Goal: Information Seeking & Learning: Learn about a topic

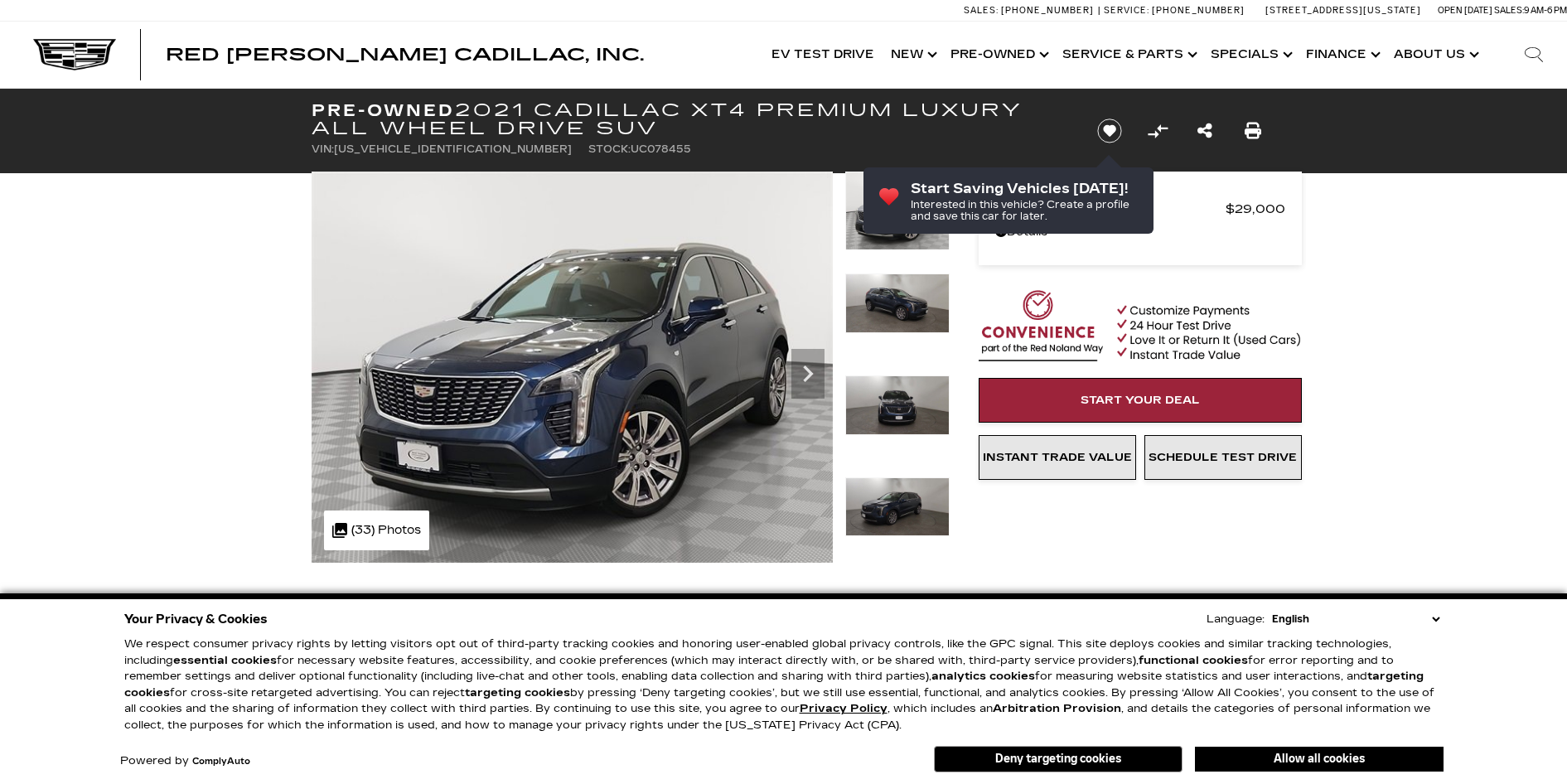
click at [808, 379] on icon "Next" at bounding box center [807, 373] width 33 height 33
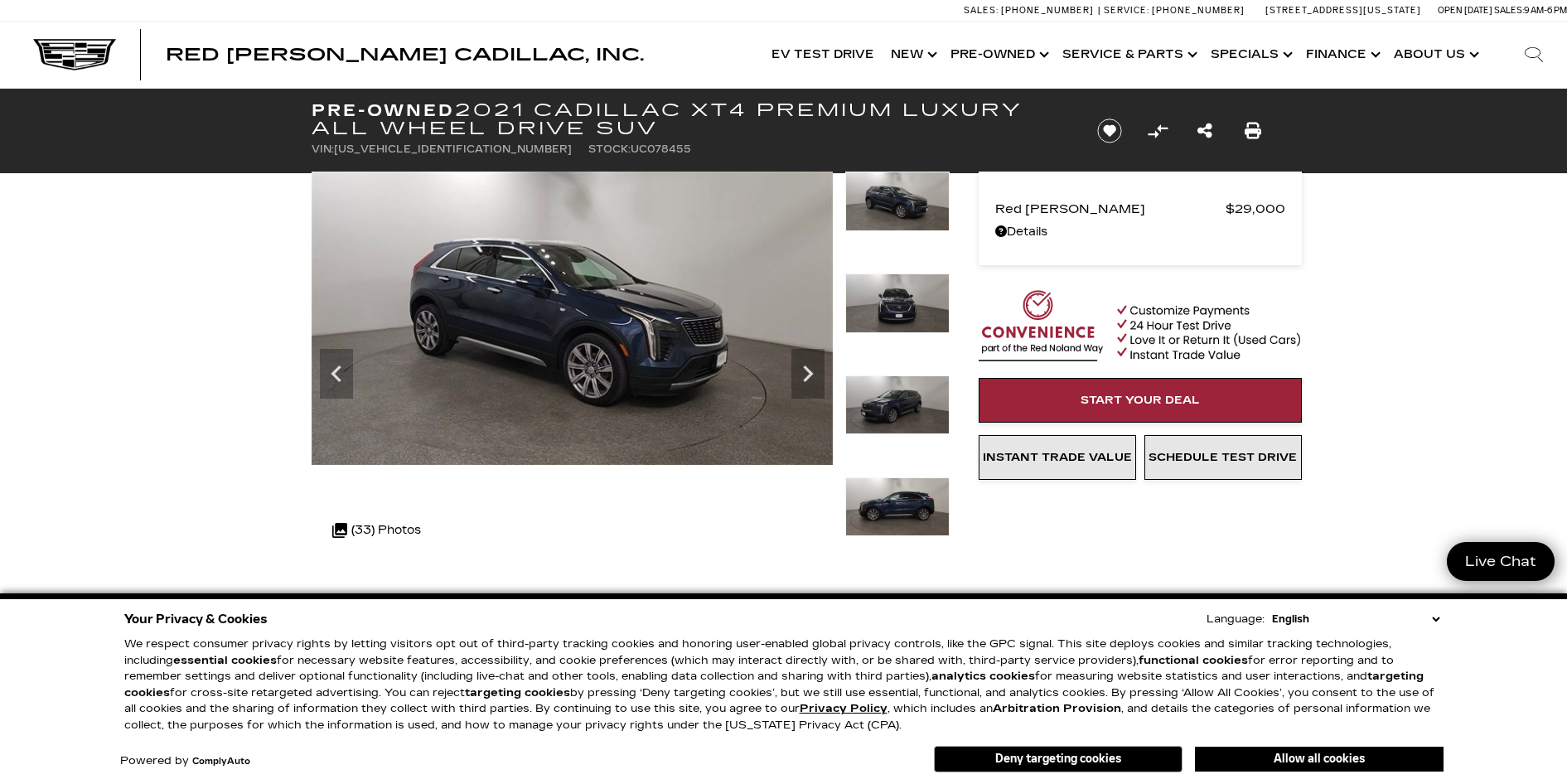
click at [808, 379] on icon "Next" at bounding box center [807, 373] width 33 height 33
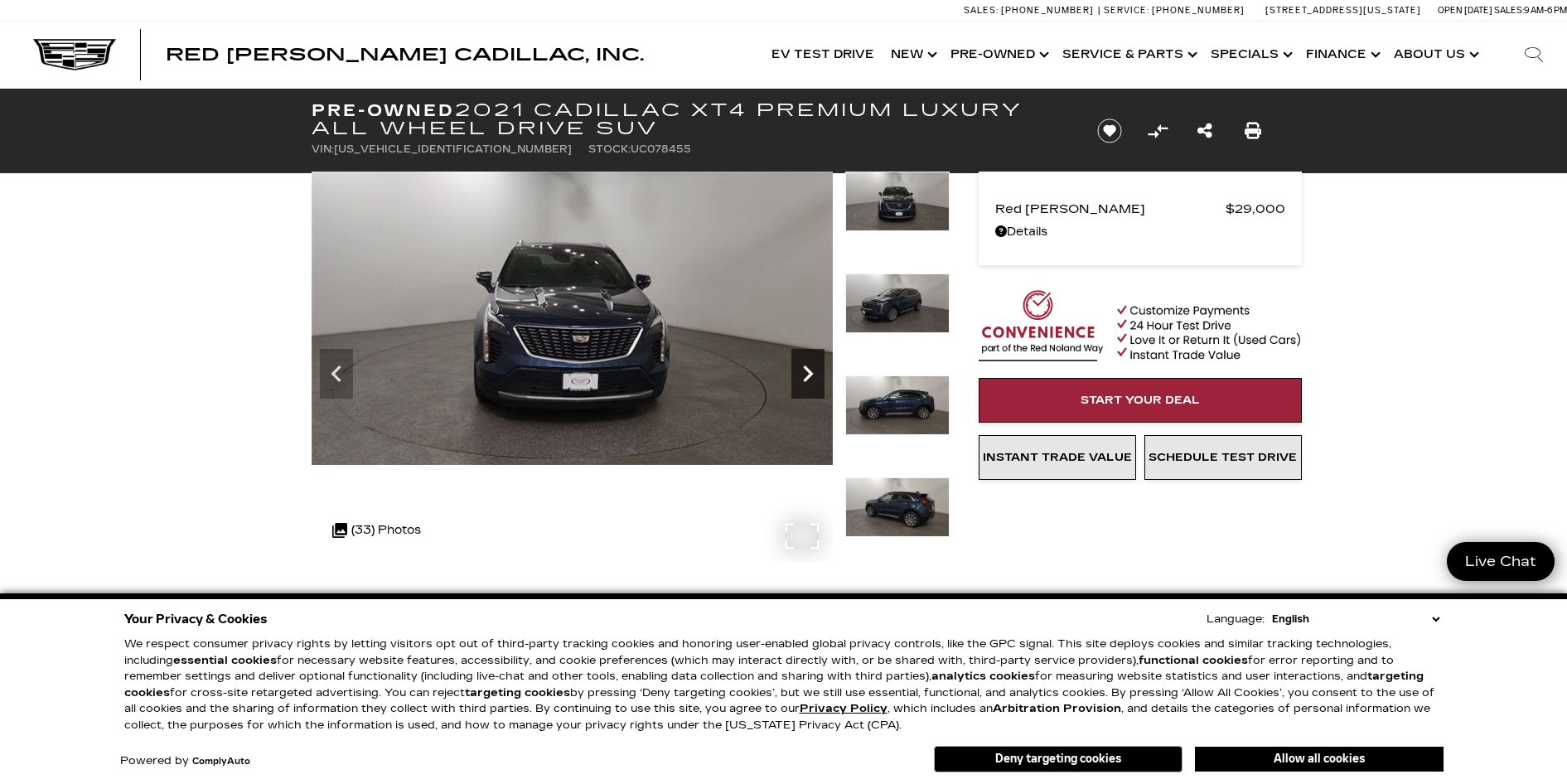
click at [808, 378] on icon "Next" at bounding box center [808, 373] width 10 height 17
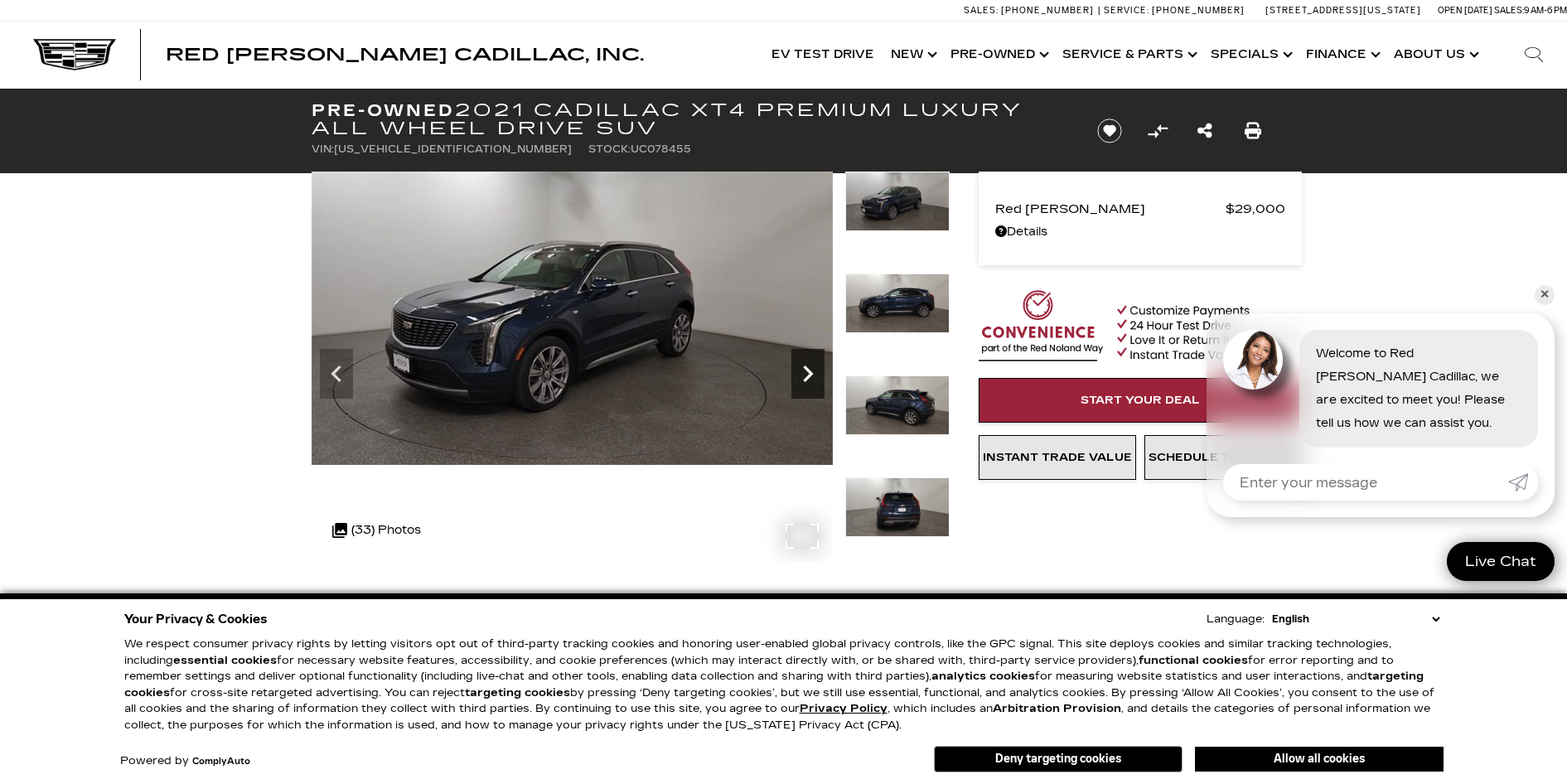
click at [808, 378] on icon "Next" at bounding box center [808, 373] width 10 height 17
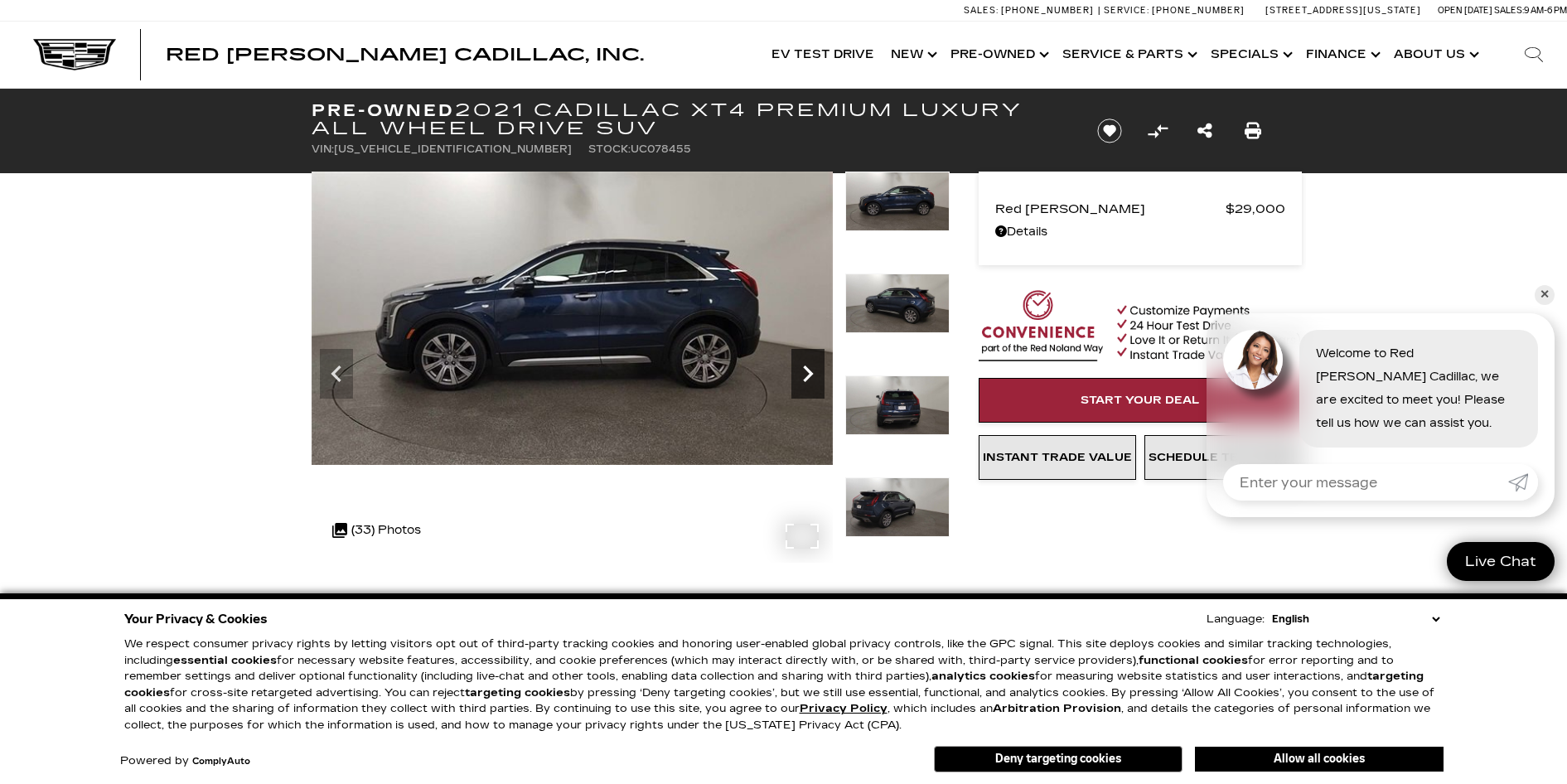
click at [808, 378] on icon "Next" at bounding box center [808, 373] width 10 height 17
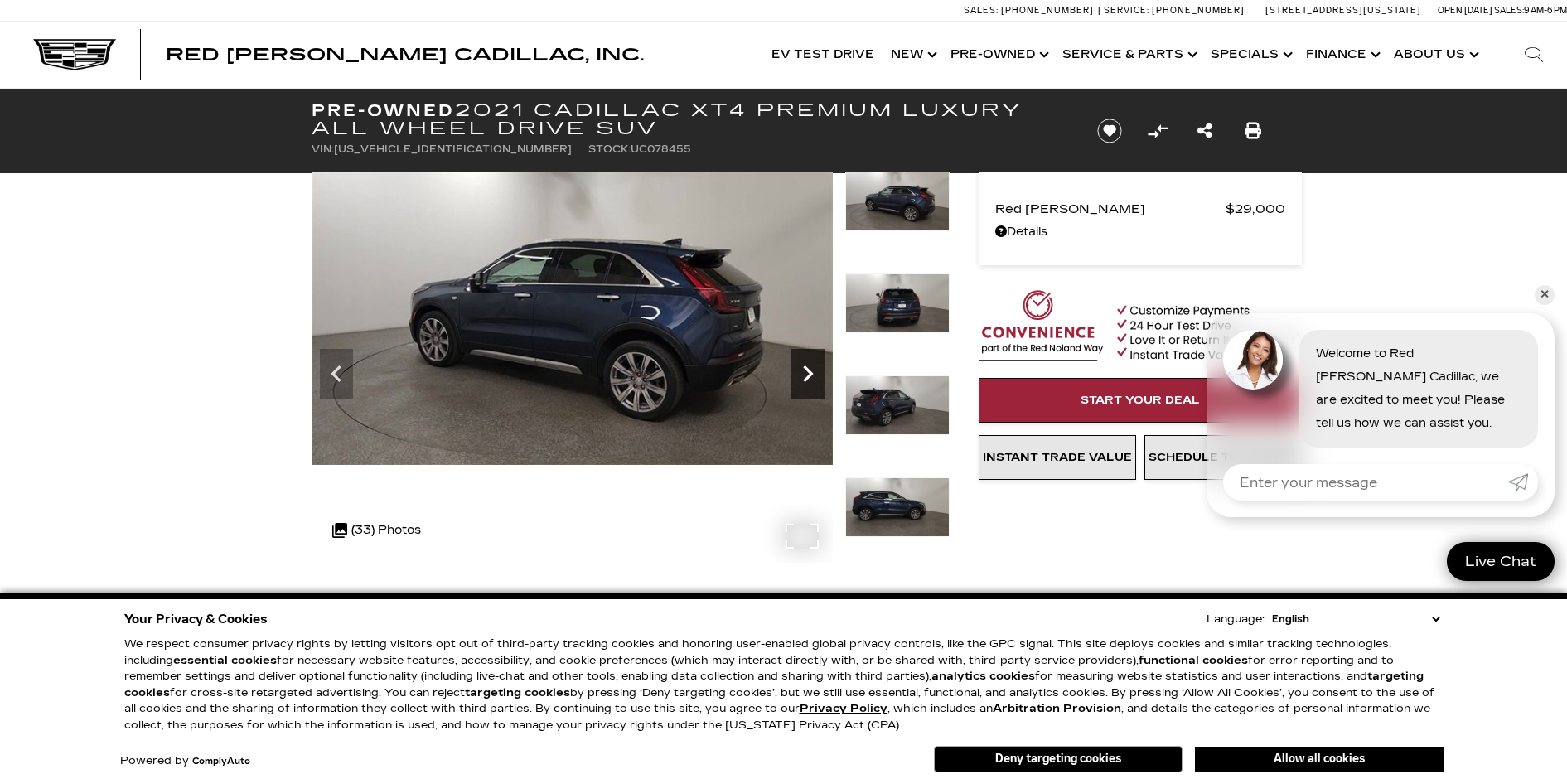
click at [808, 376] on icon "Next" at bounding box center [808, 373] width 10 height 17
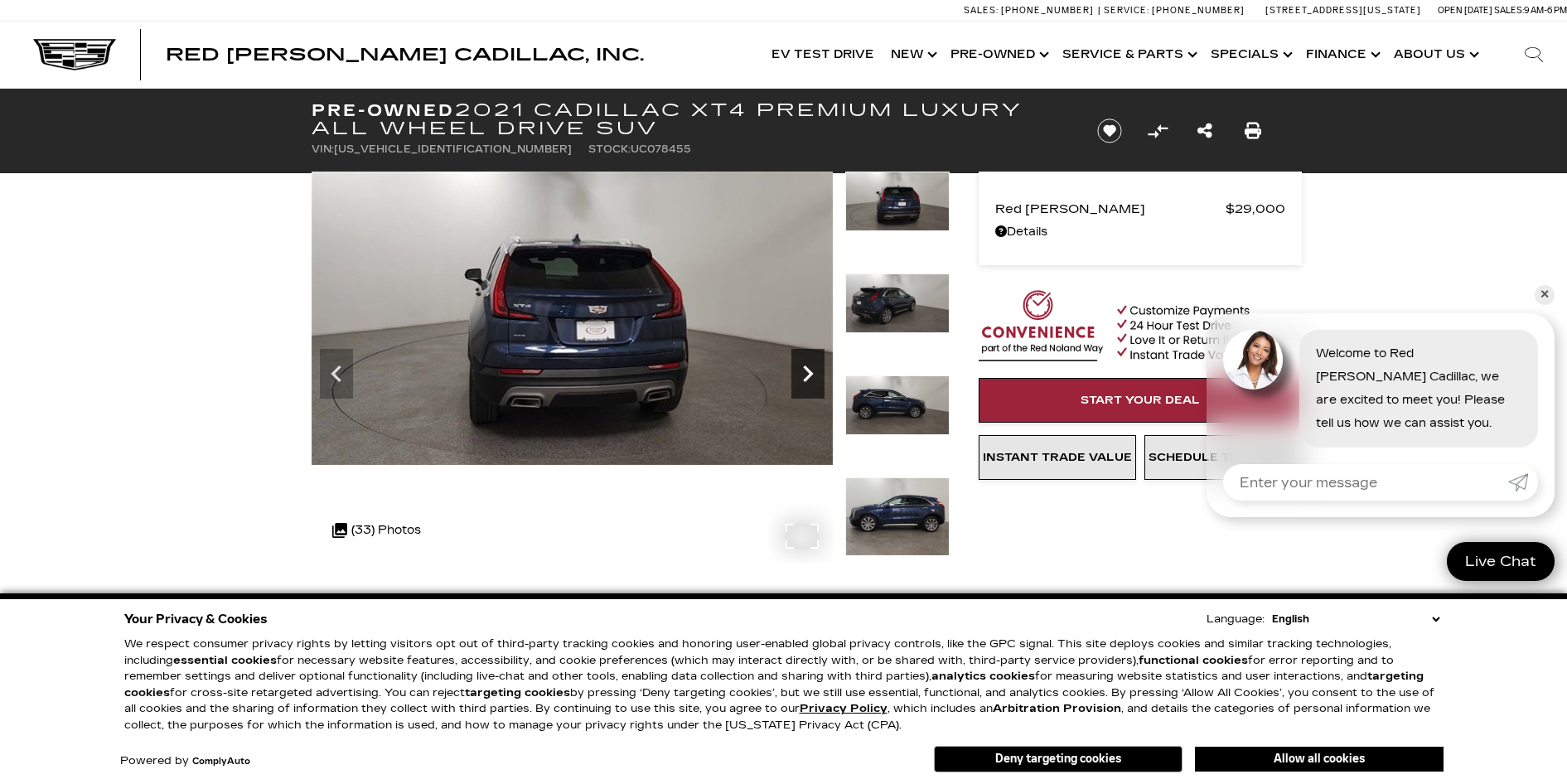
click at [808, 376] on icon "Next" at bounding box center [808, 373] width 10 height 17
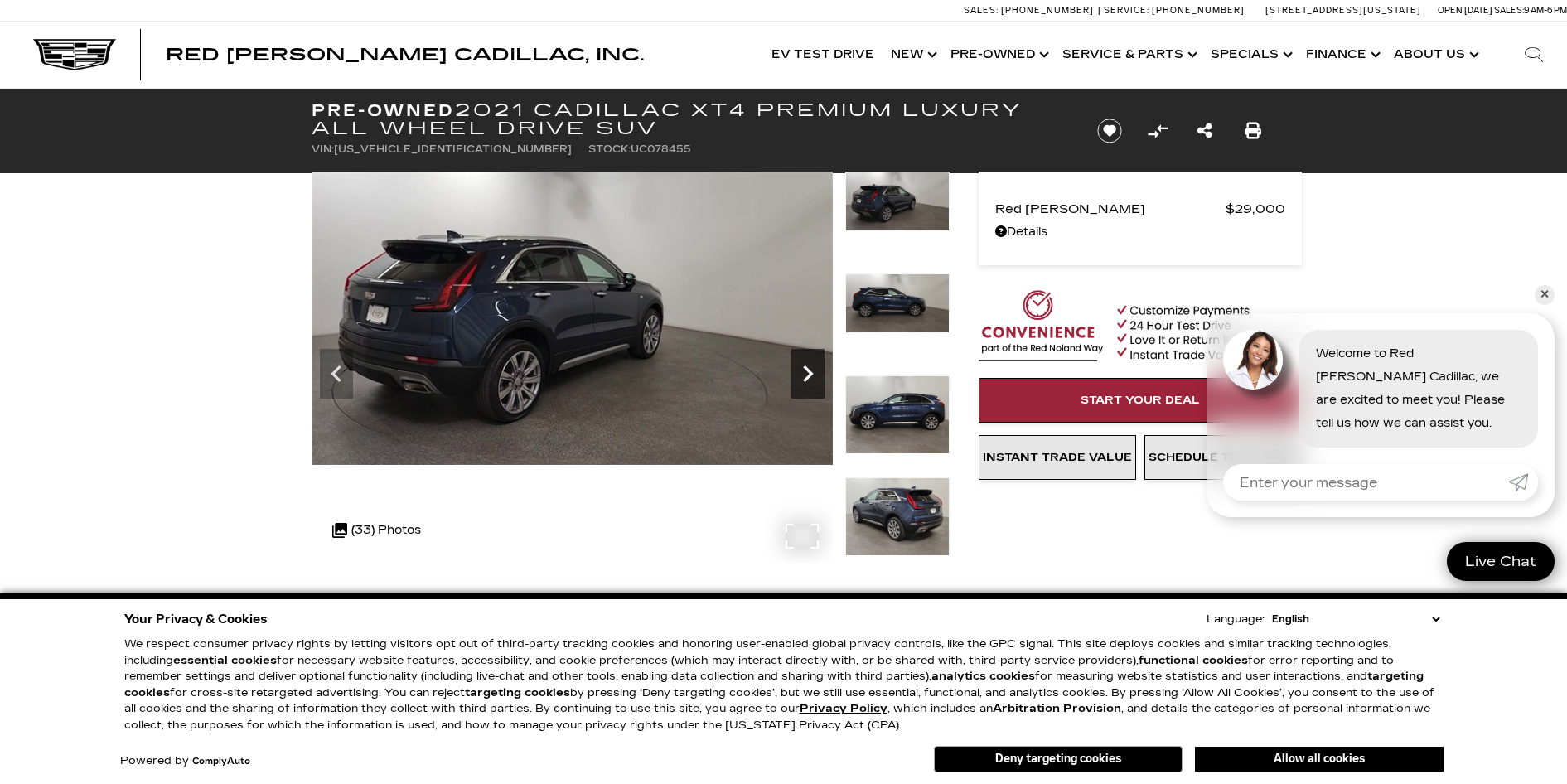
click at [808, 376] on icon "Next" at bounding box center [808, 373] width 10 height 17
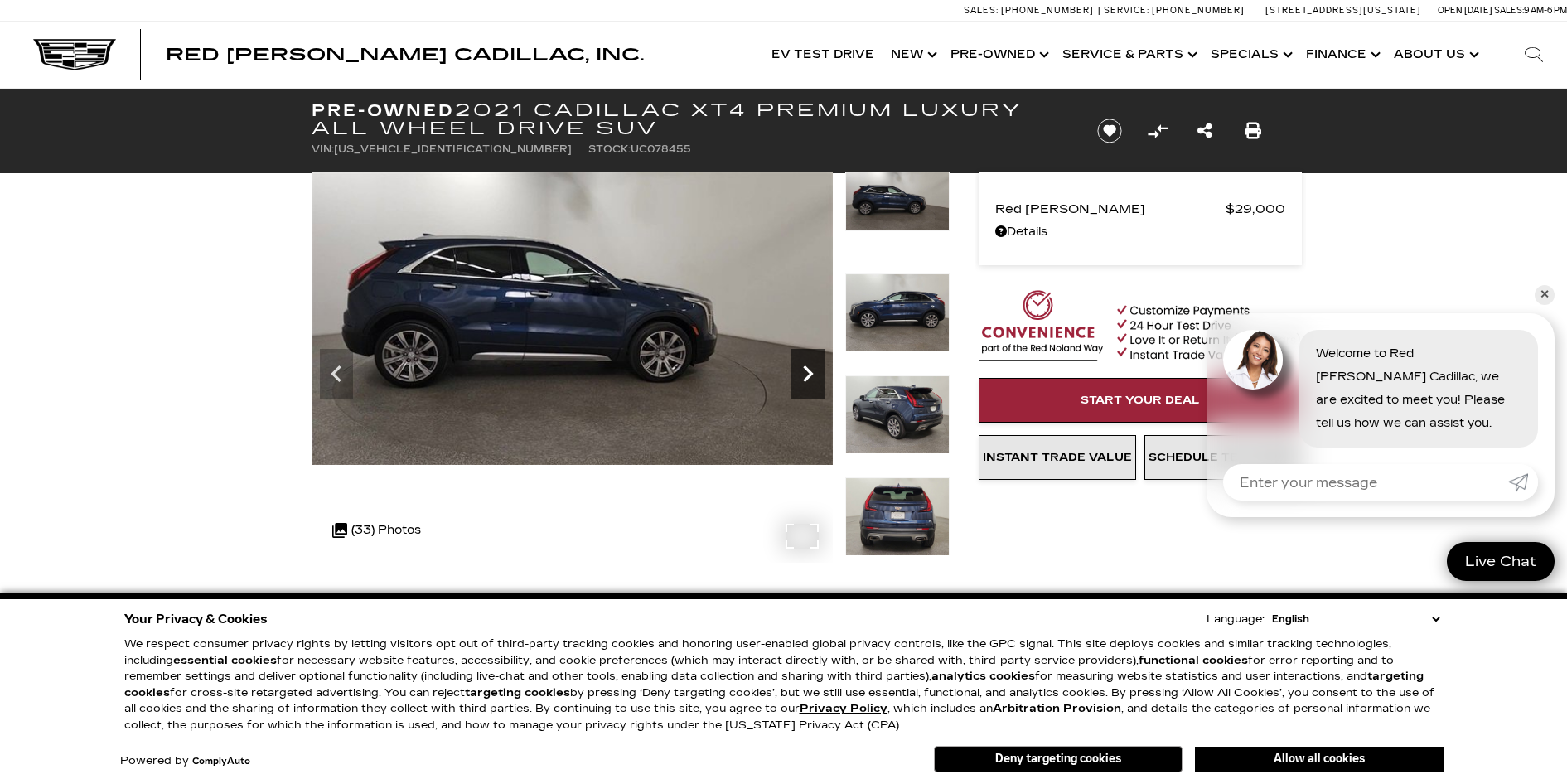
click at [808, 376] on icon "Next" at bounding box center [808, 373] width 10 height 17
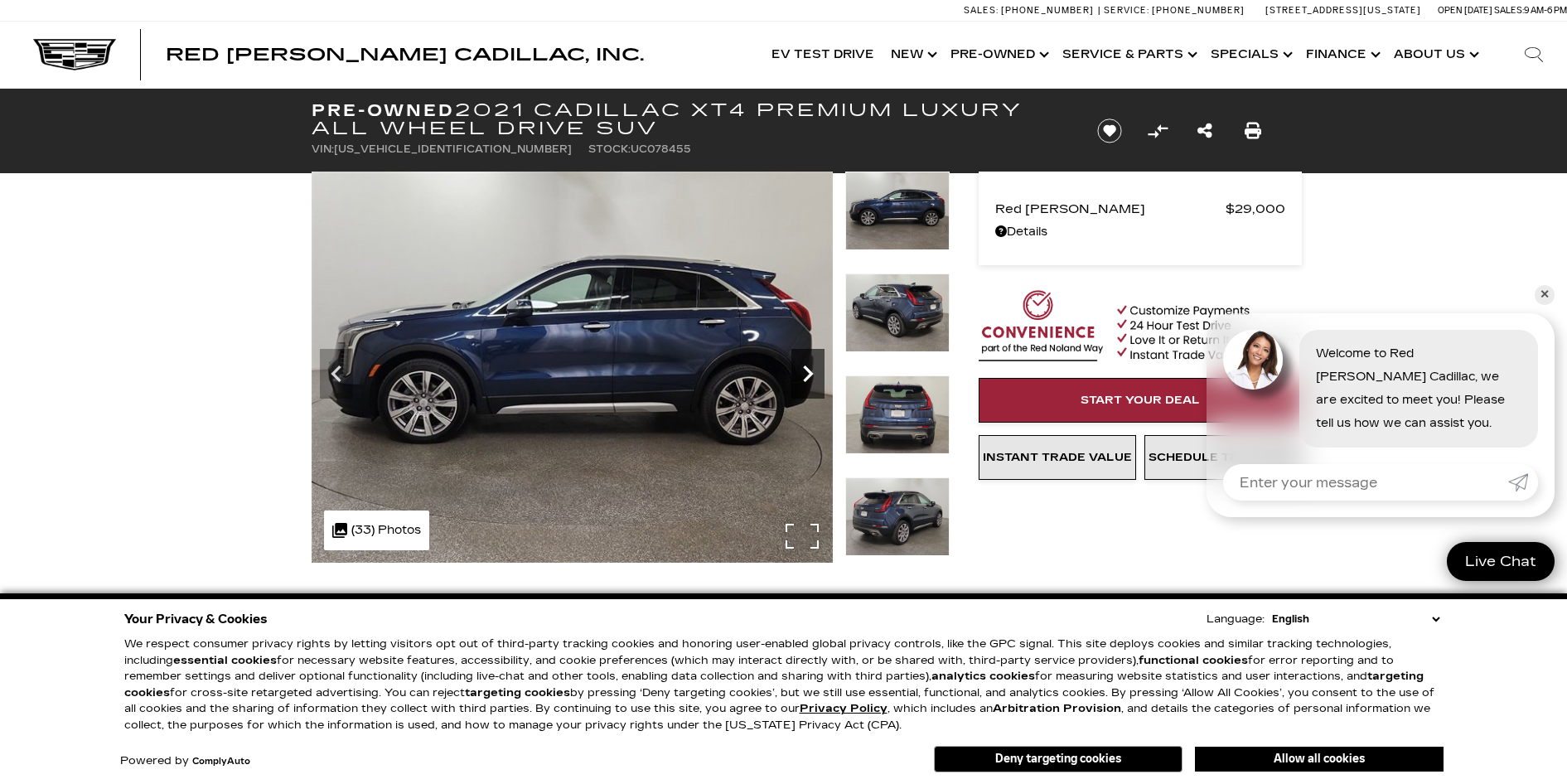
click at [811, 374] on icon "Next" at bounding box center [808, 373] width 10 height 17
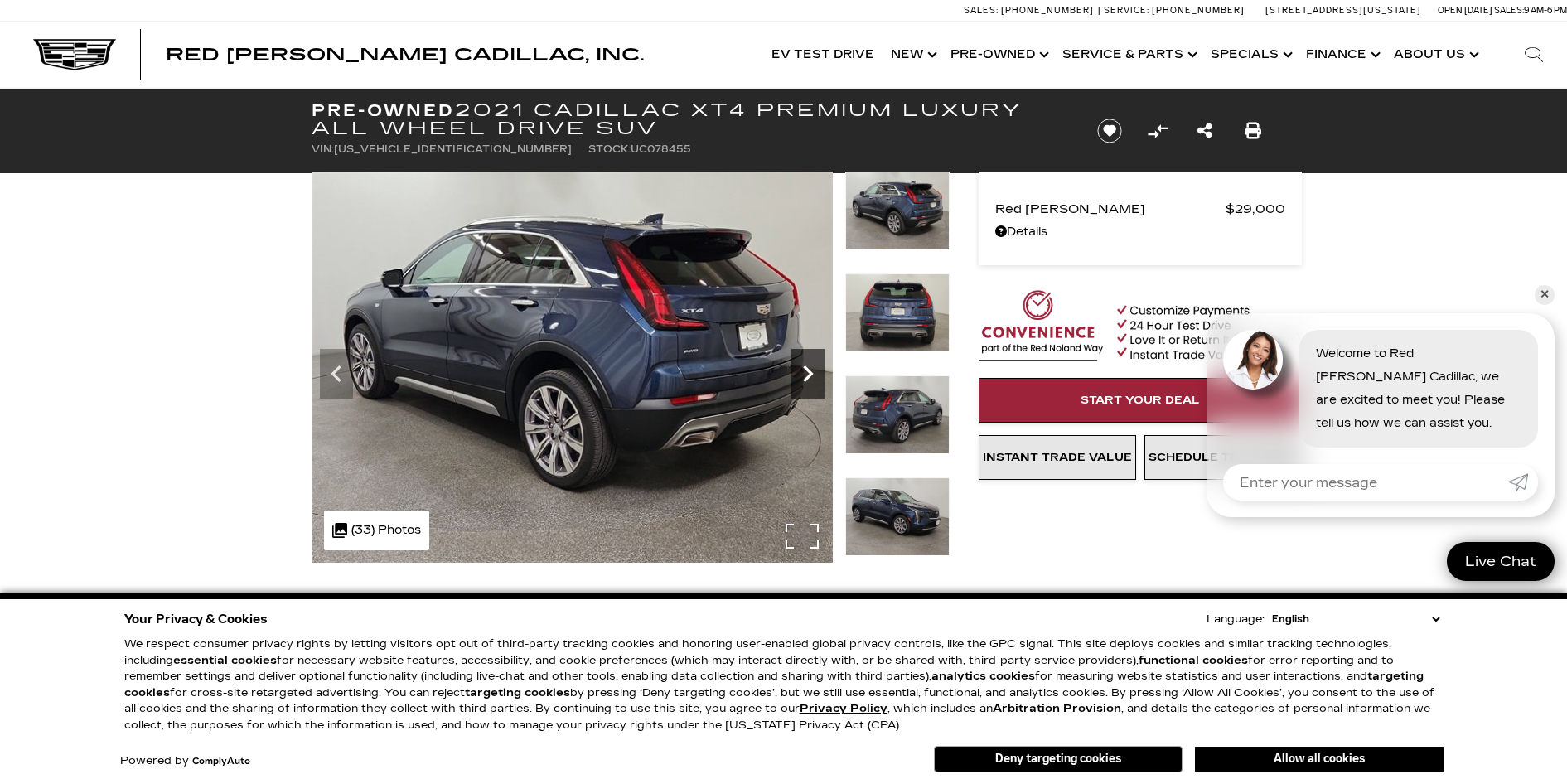
click at [811, 374] on icon "Next" at bounding box center [808, 373] width 10 height 17
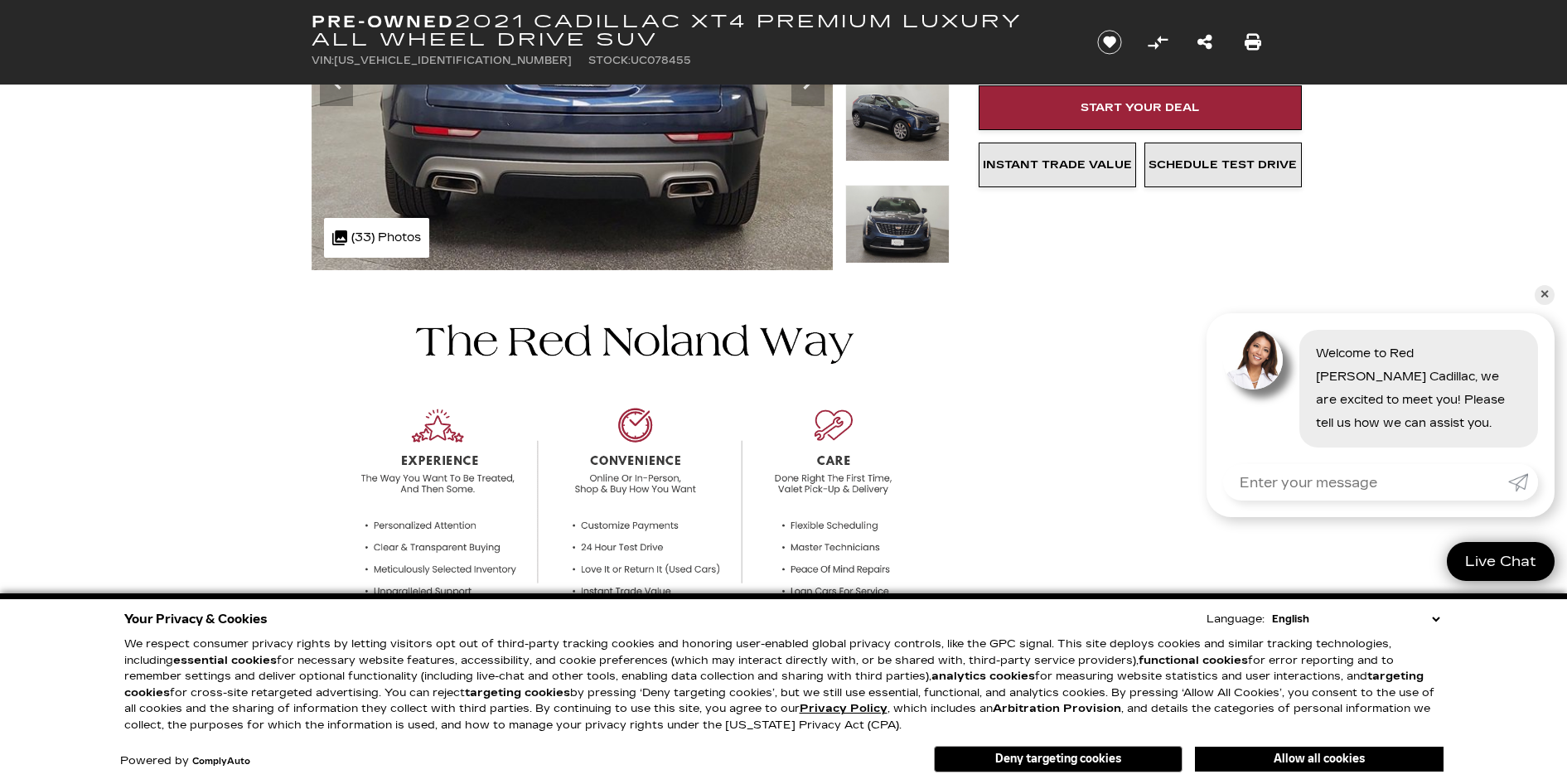
scroll to position [83, 0]
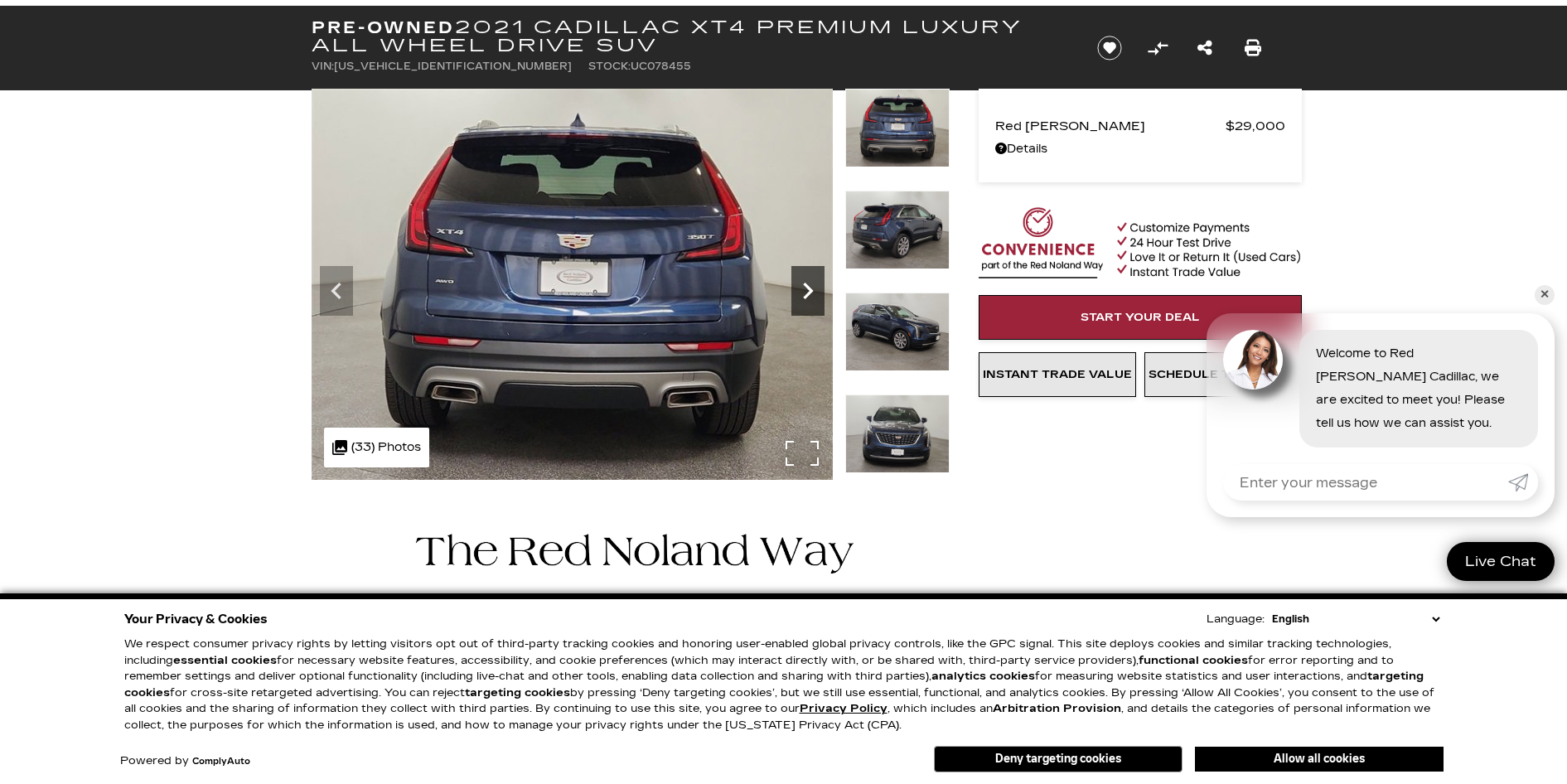
click at [807, 287] on icon "Next" at bounding box center [808, 291] width 10 height 17
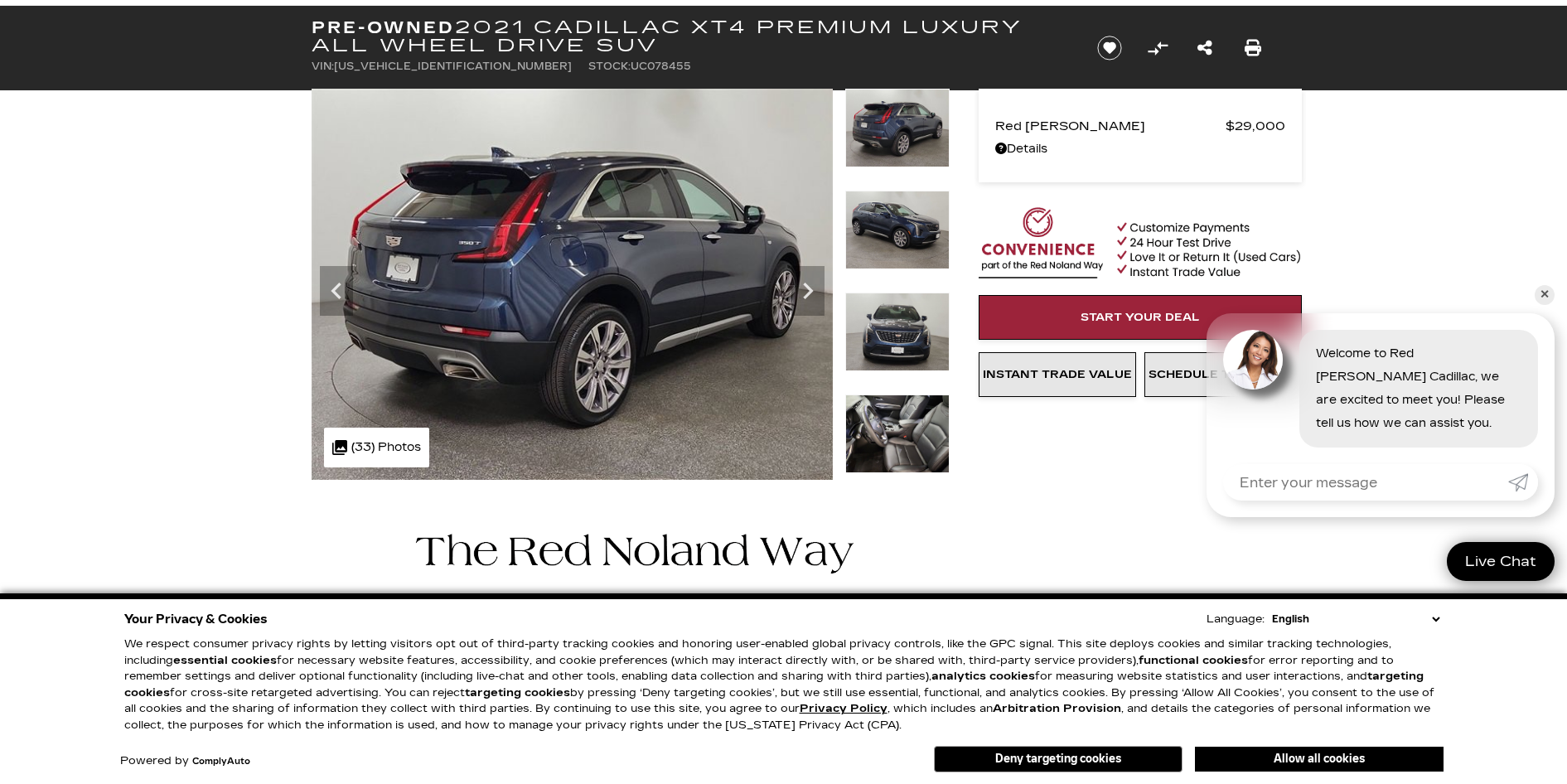
click at [895, 416] on img at bounding box center [897, 433] width 105 height 78
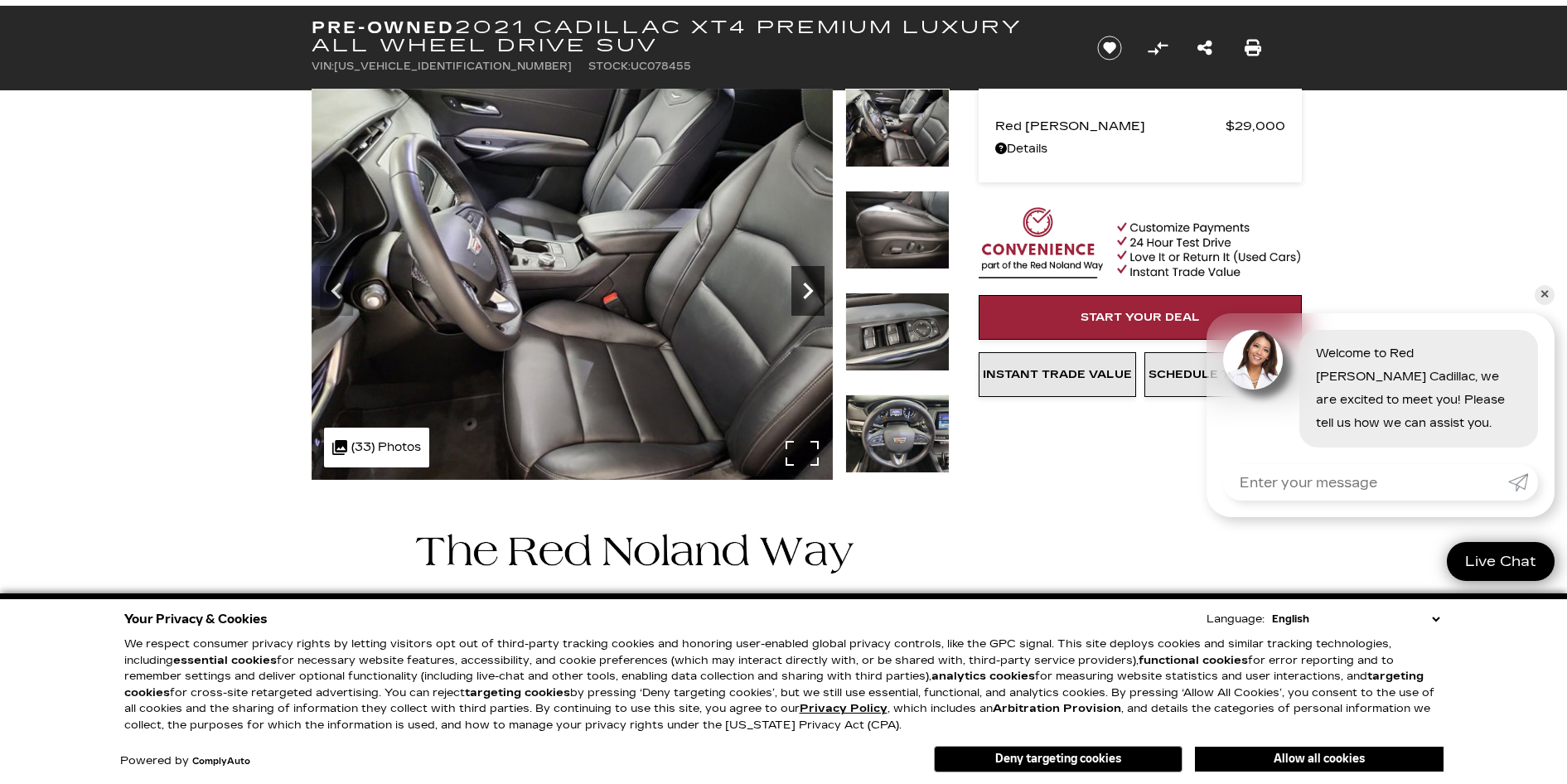
click at [809, 294] on icon "Next" at bounding box center [808, 291] width 10 height 17
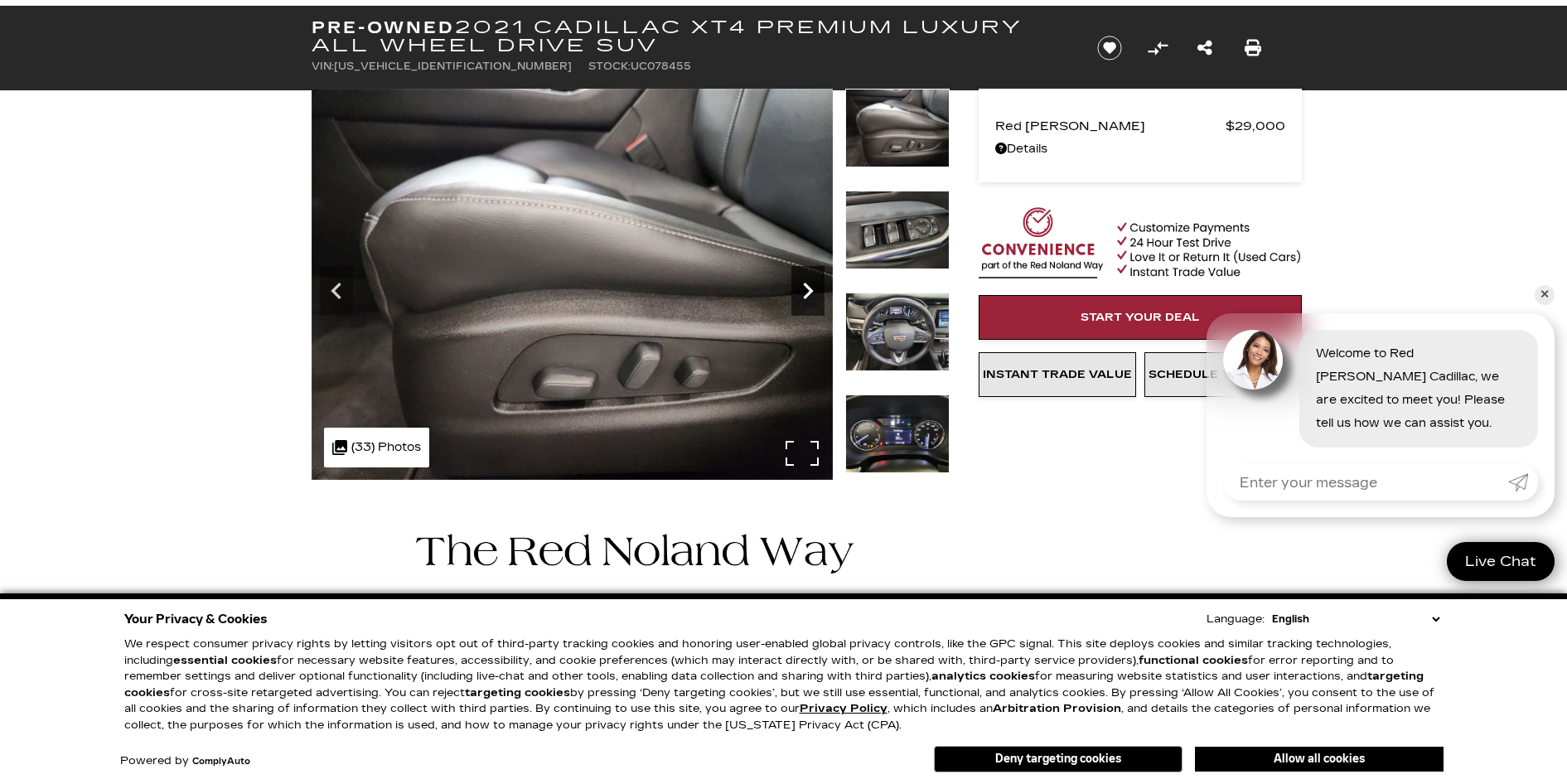
click at [809, 294] on icon "Next" at bounding box center [808, 291] width 10 height 17
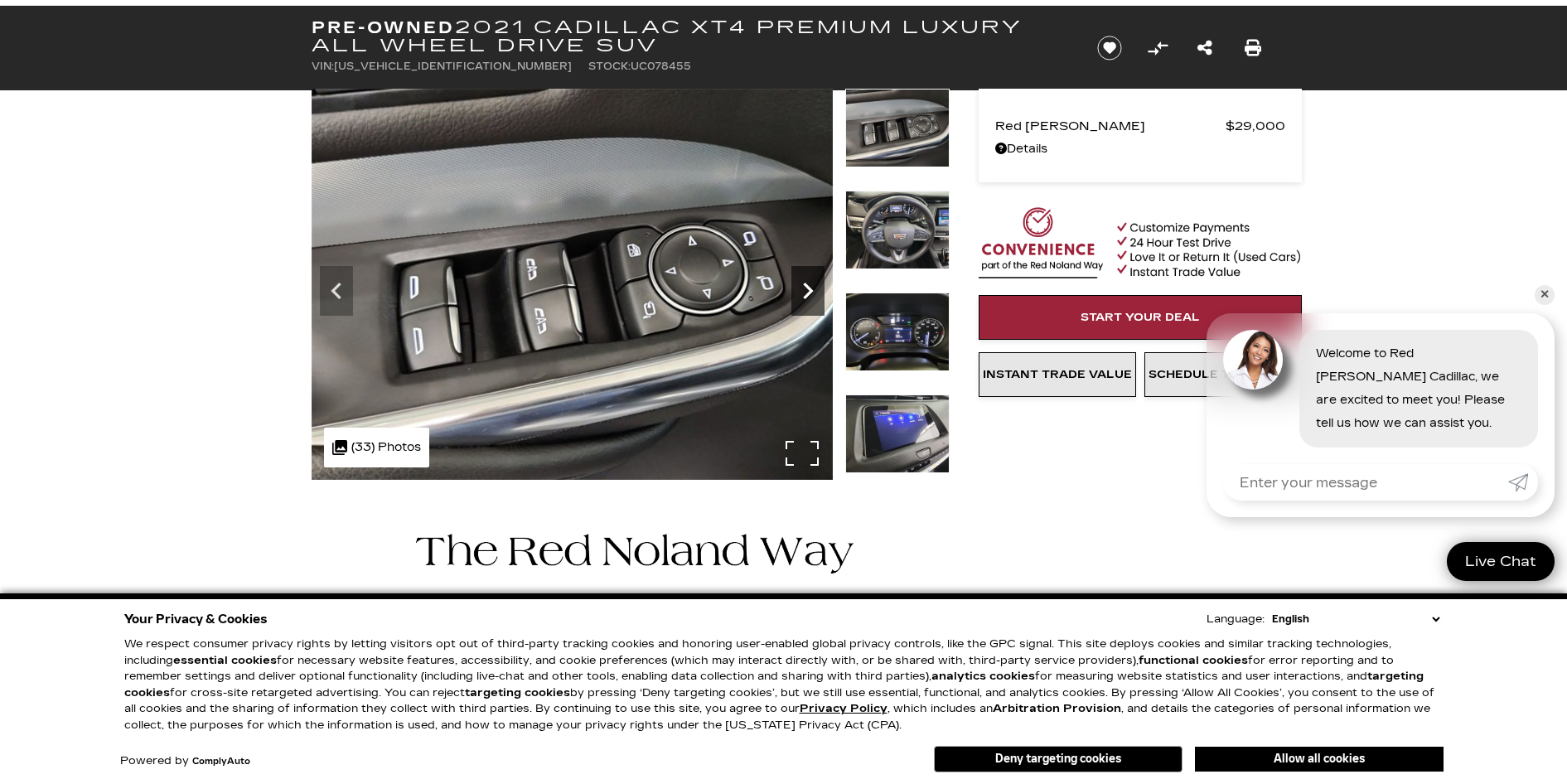
click at [809, 294] on icon "Next" at bounding box center [808, 291] width 10 height 17
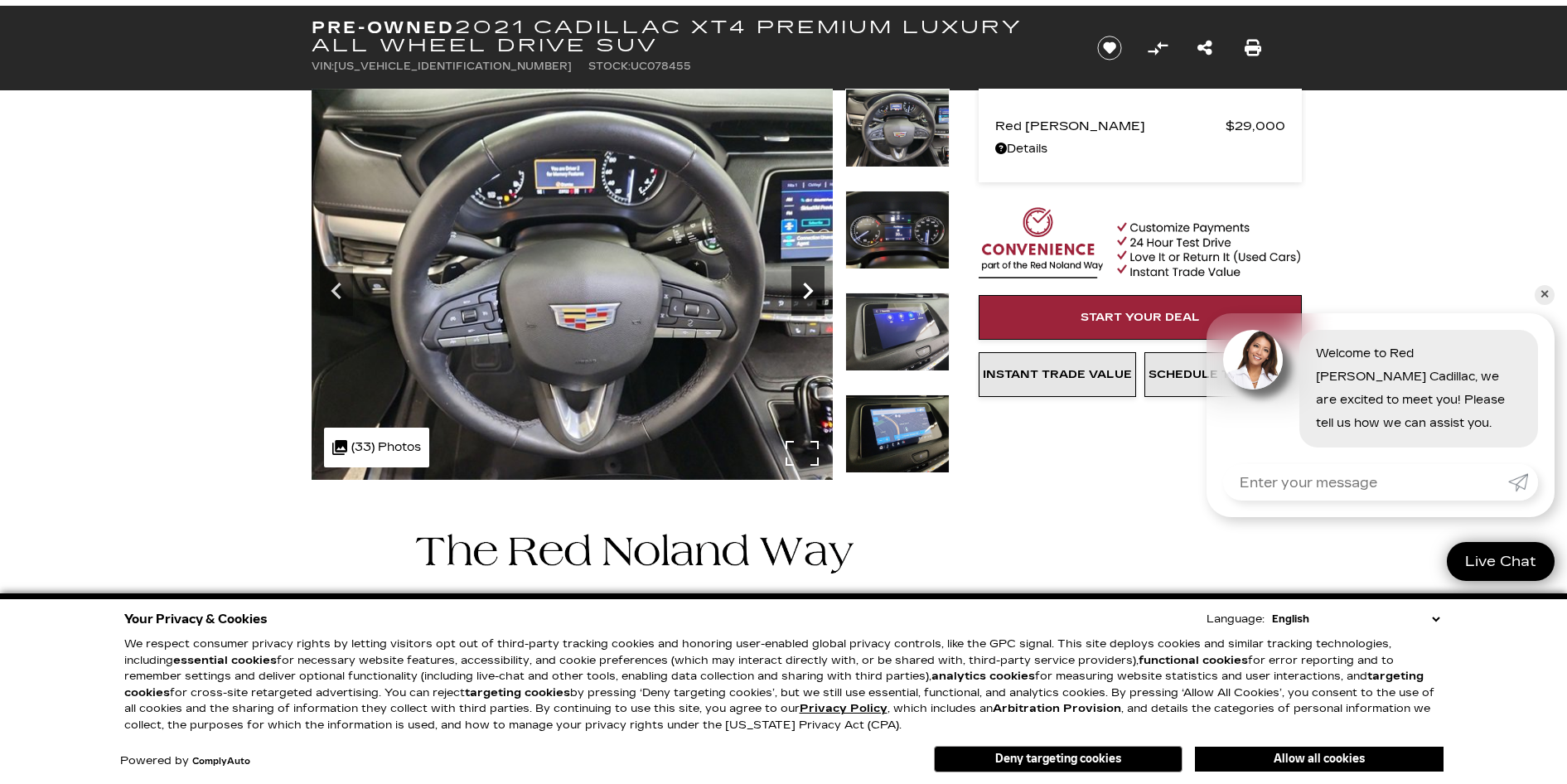
click at [809, 294] on icon "Next" at bounding box center [808, 291] width 10 height 17
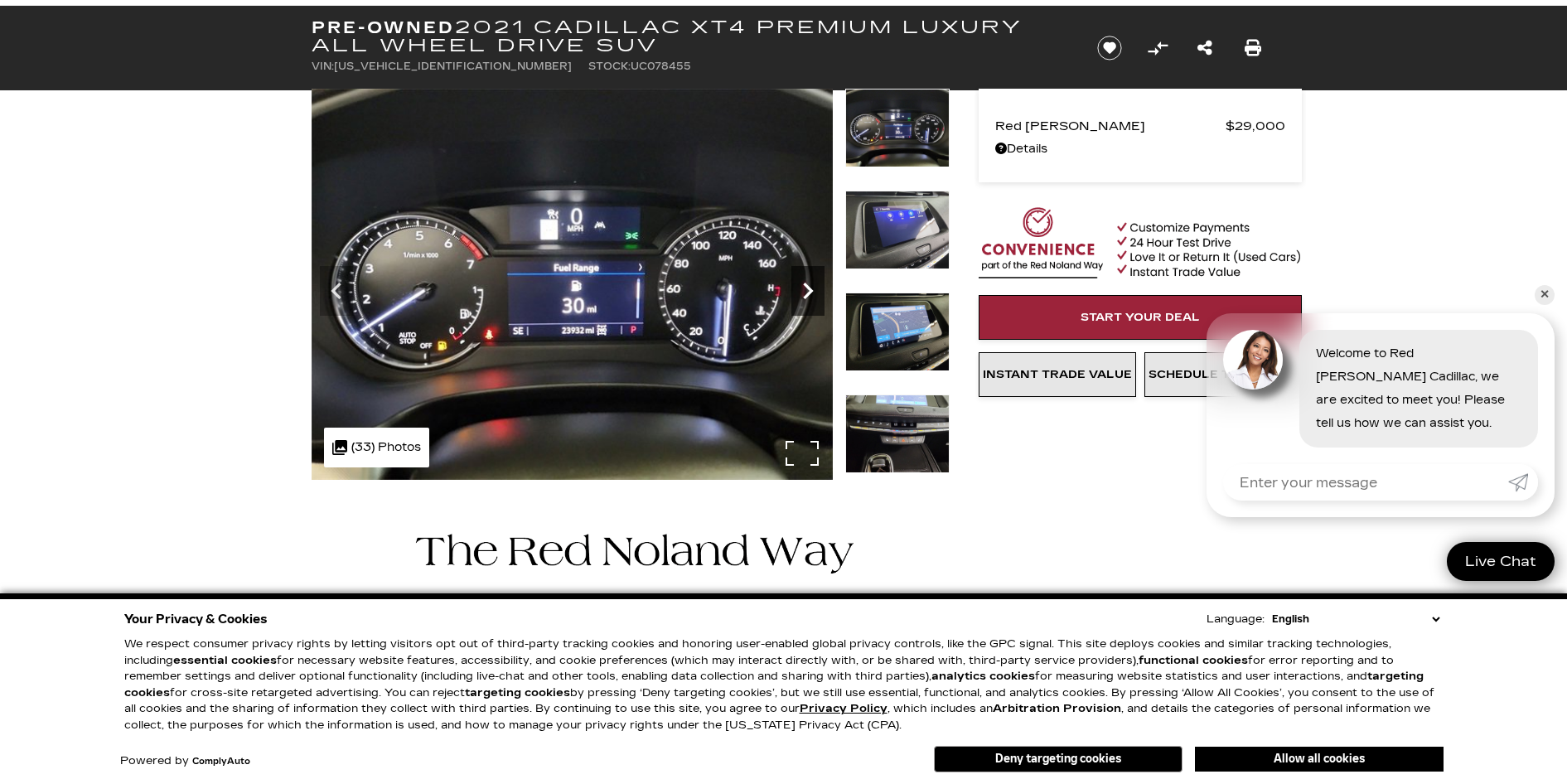
click at [809, 294] on icon "Next" at bounding box center [808, 291] width 10 height 17
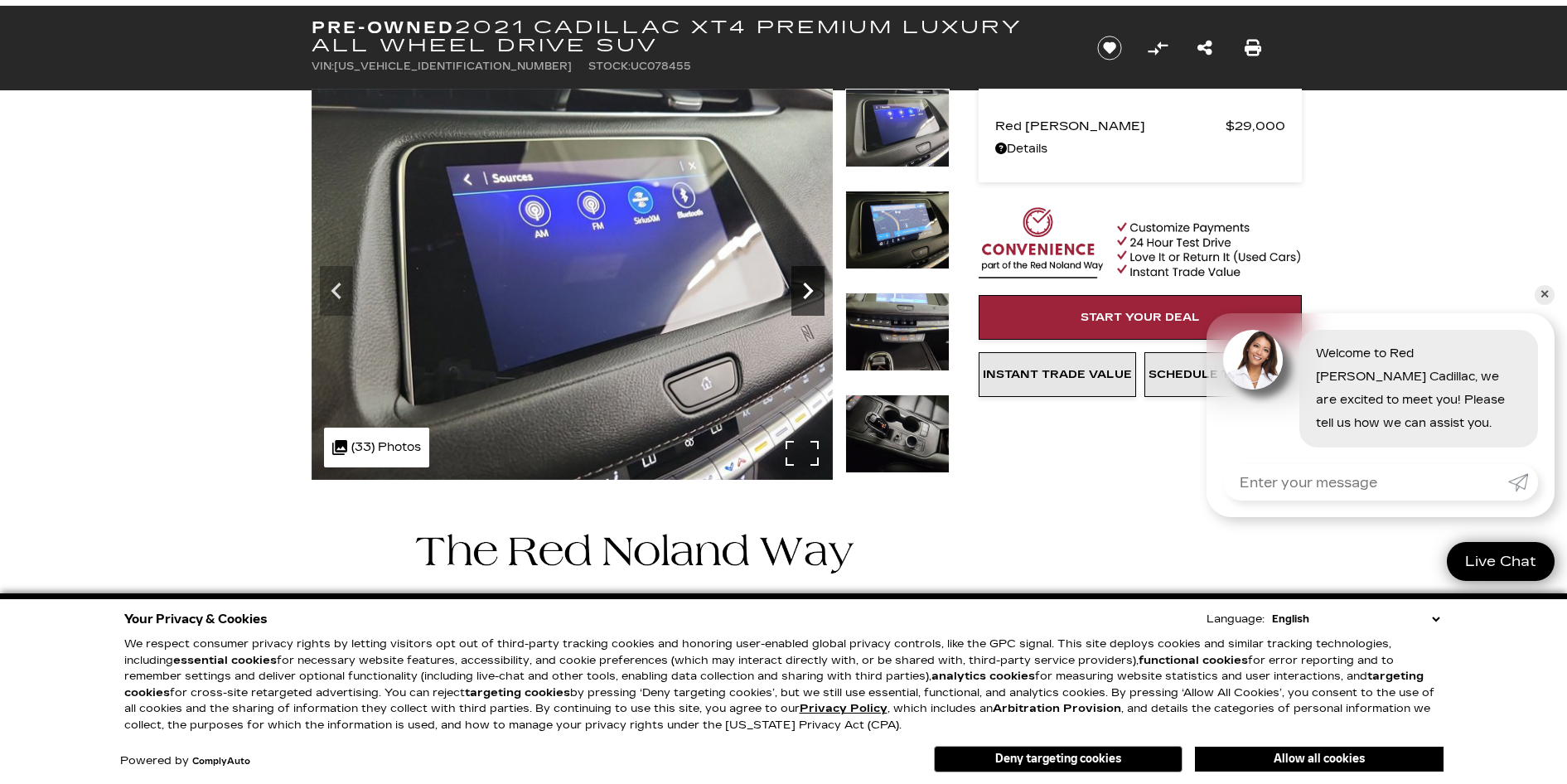
click at [809, 294] on icon "Next" at bounding box center [808, 291] width 10 height 17
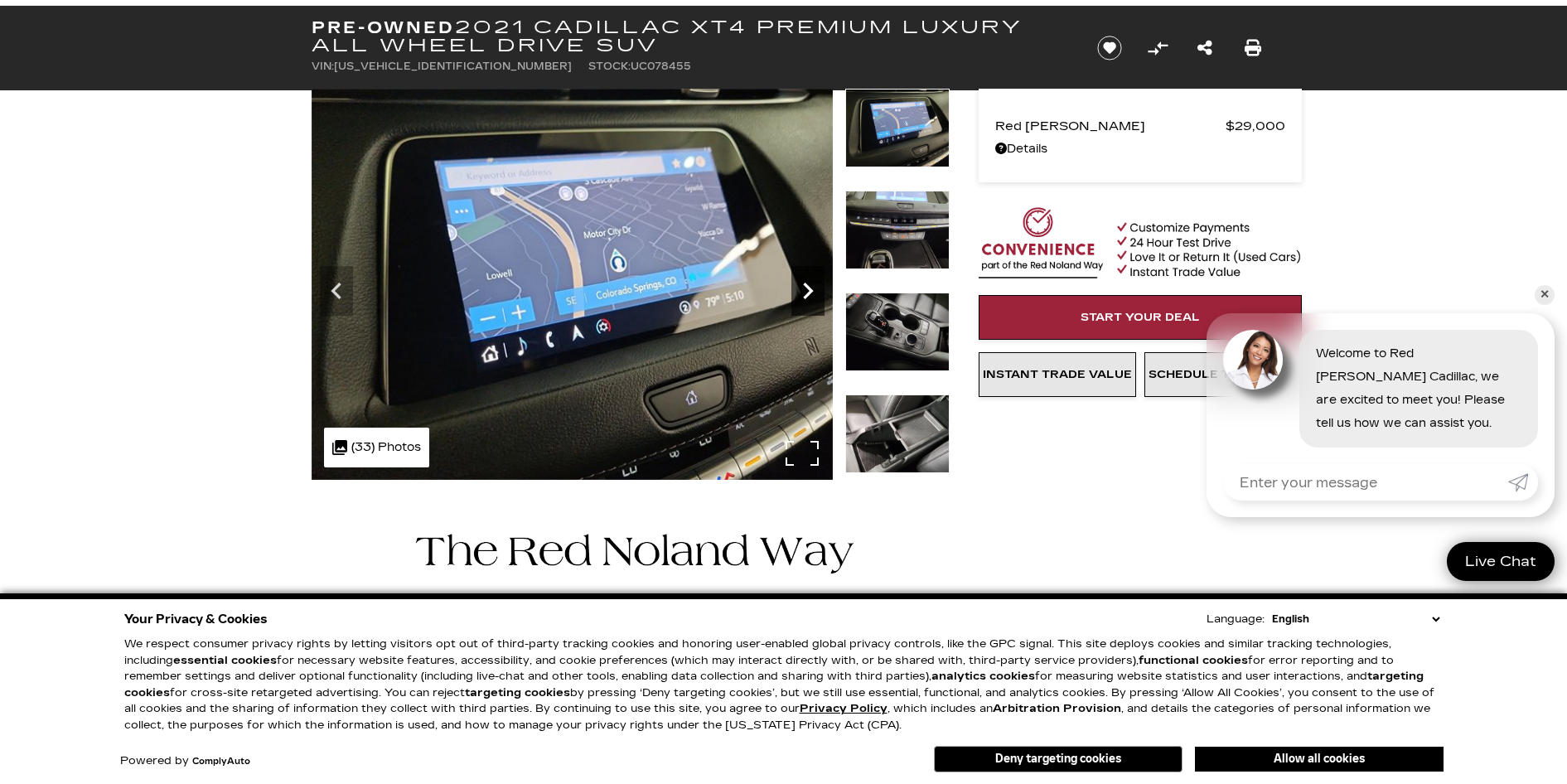
click at [811, 286] on icon "Next" at bounding box center [807, 290] width 33 height 33
